Goal: Information Seeking & Learning: Learn about a topic

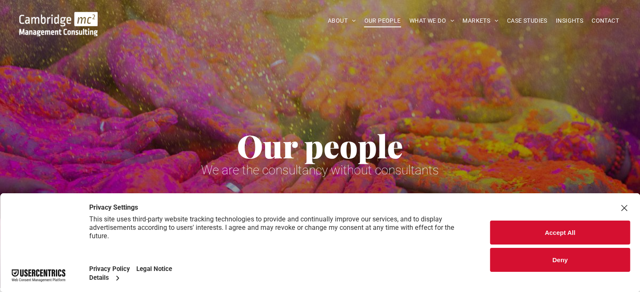
click at [624, 206] on div "Close Layer" at bounding box center [624, 208] width 12 height 12
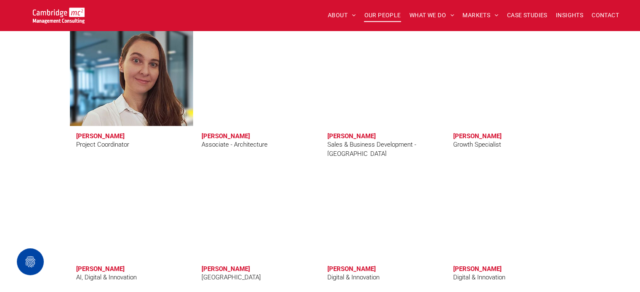
scroll to position [2692, 0]
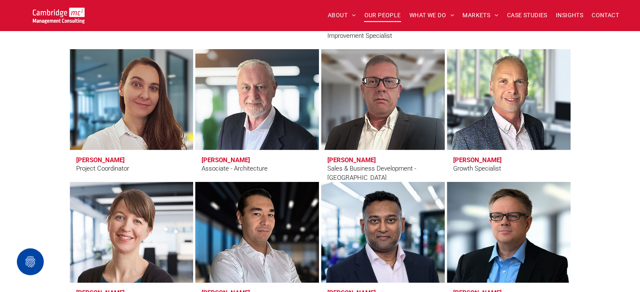
click at [385, 11] on span "OUR PEOPLE" at bounding box center [382, 15] width 37 height 13
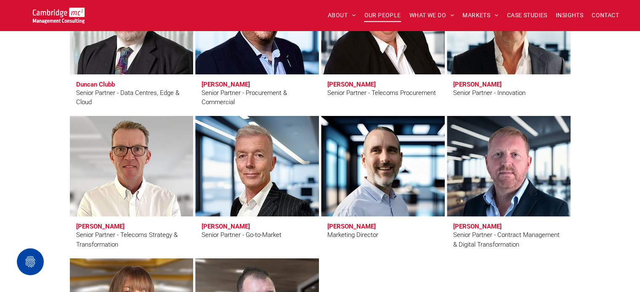
scroll to position [1314, 0]
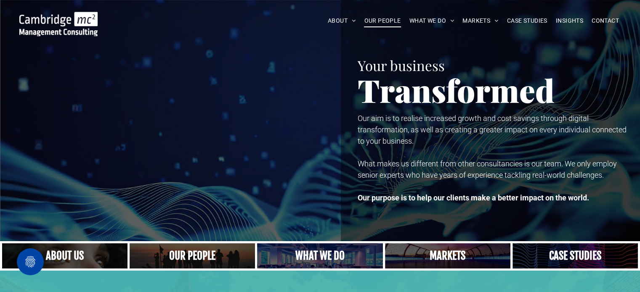
click at [377, 20] on span "OUR PEOPLE" at bounding box center [382, 20] width 37 height 13
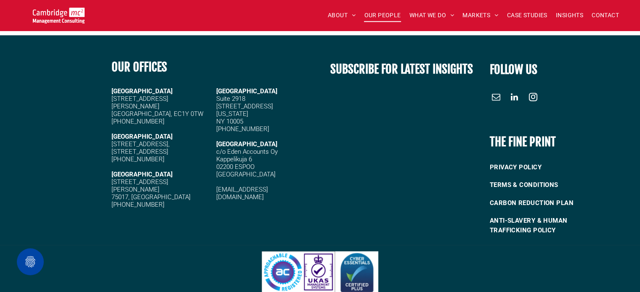
scroll to position [3689, 0]
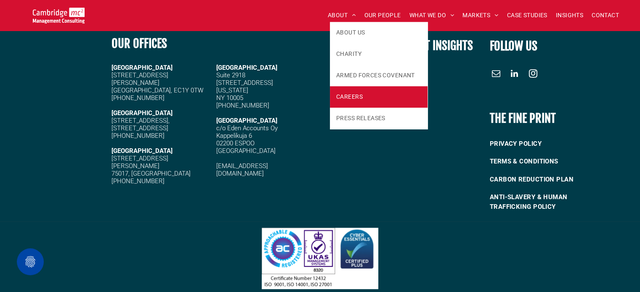
click at [363, 102] on link "CAREERS" at bounding box center [379, 96] width 98 height 21
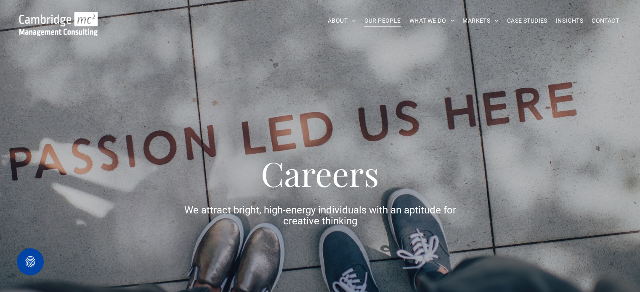
click at [372, 19] on span "OUR PEOPLE" at bounding box center [382, 20] width 37 height 13
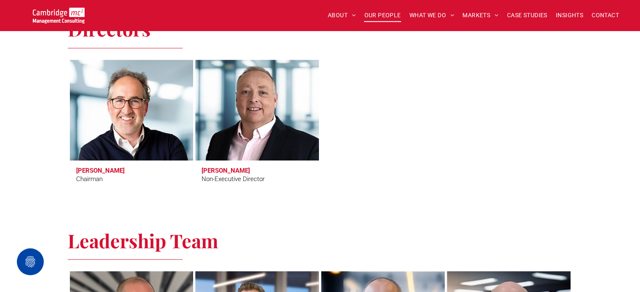
scroll to position [377, 0]
